Goal: Information Seeking & Learning: Learn about a topic

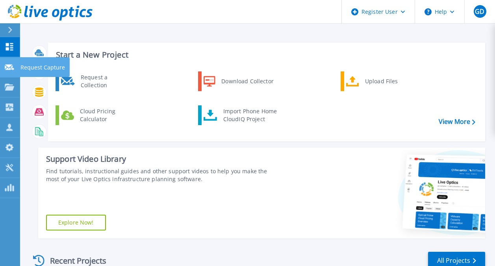
click at [5, 65] on icon at bounding box center [9, 67] width 9 height 6
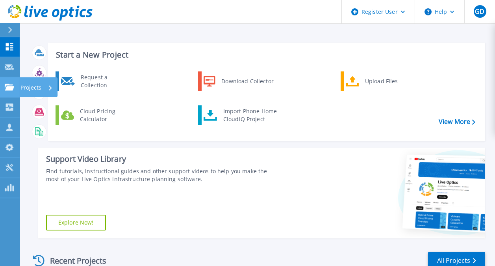
click at [7, 89] on icon at bounding box center [9, 87] width 9 height 7
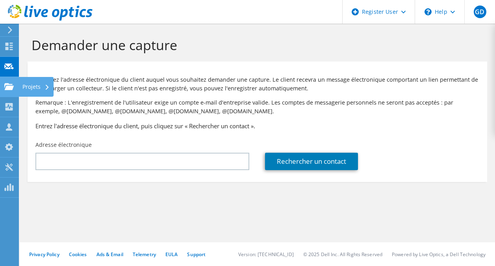
click at [7, 88] on use at bounding box center [8, 86] width 9 height 7
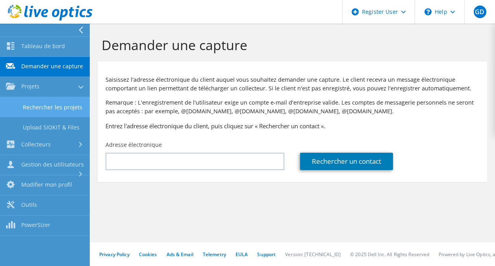
click at [33, 117] on link "Rechercher les projets" at bounding box center [45, 107] width 90 height 20
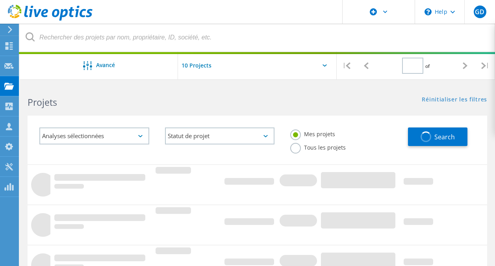
type input "1"
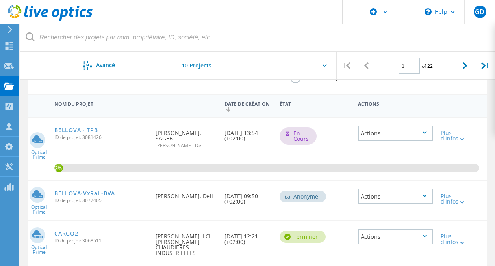
scroll to position [71, 0]
click at [92, 128] on link "BELLOVA - TPB" at bounding box center [75, 130] width 43 height 6
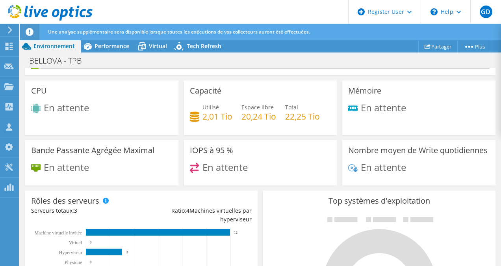
scroll to position [41, 0]
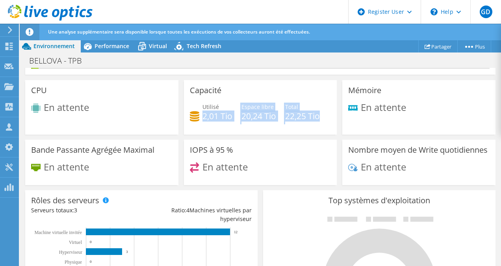
drag, startPoint x: 201, startPoint y: 114, endPoint x: 330, endPoint y: 116, distance: 128.9
click at [330, 116] on div "Capacité Utilisé 2,01 Tio Espace libre 20,24 Tio Total 22,25 Tio" at bounding box center [260, 107] width 153 height 54
click at [260, 115] on h4 "20,24 Tio" at bounding box center [259, 116] width 35 height 9
drag, startPoint x: 202, startPoint y: 115, endPoint x: 318, endPoint y: 113, distance: 116.3
click at [318, 113] on div "Utilisé 2,01 Tio Espace libre 20,24 Tio Total 22,25 Tio" at bounding box center [260, 115] width 141 height 26
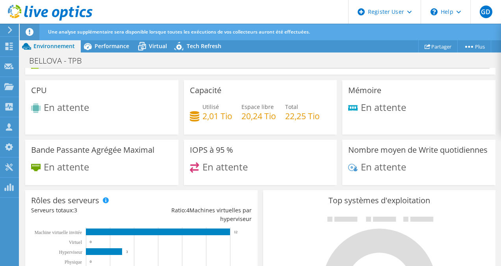
click at [95, 115] on div "En attente" at bounding box center [101, 108] width 141 height 13
click at [102, 55] on div "BELLOVA - TPB Imprimer" at bounding box center [261, 60] width 482 height 15
click at [102, 54] on div "BELLOVA - TPB Imprimer" at bounding box center [261, 60] width 482 height 15
click at [100, 48] on span "Performance" at bounding box center [112, 45] width 35 height 7
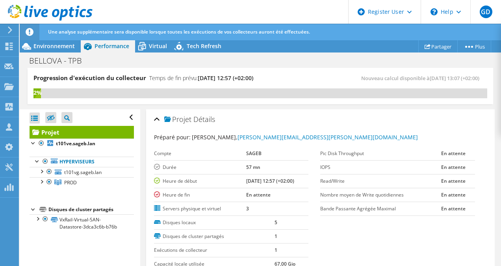
scroll to position [0, 0]
click at [30, 144] on div at bounding box center [34, 142] width 8 height 8
